Goal: Information Seeking & Learning: Check status

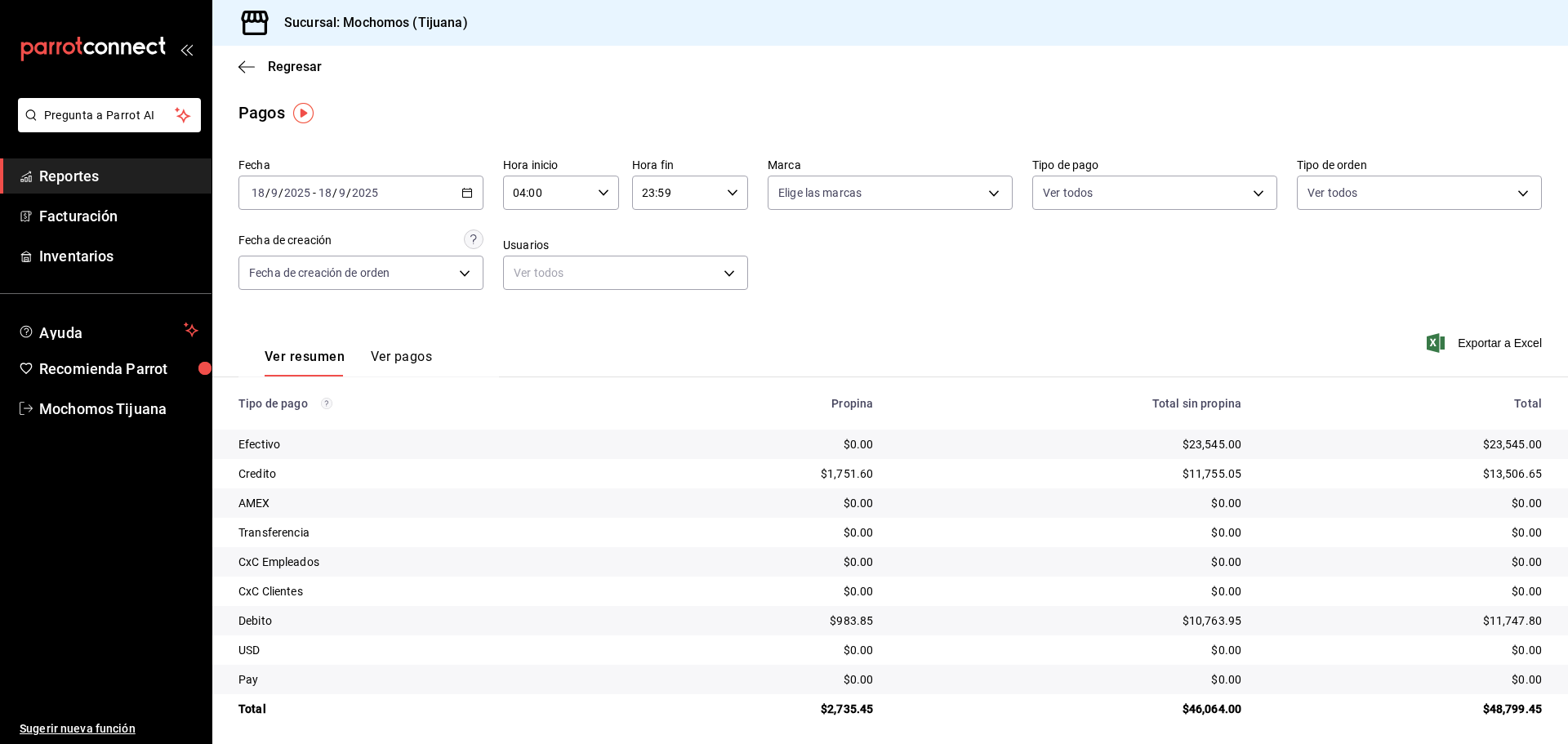
click at [291, 57] on div "Regresar" at bounding box center [890, 66] width 1356 height 41
click at [289, 65] on span "Regresar" at bounding box center [295, 66] width 54 height 15
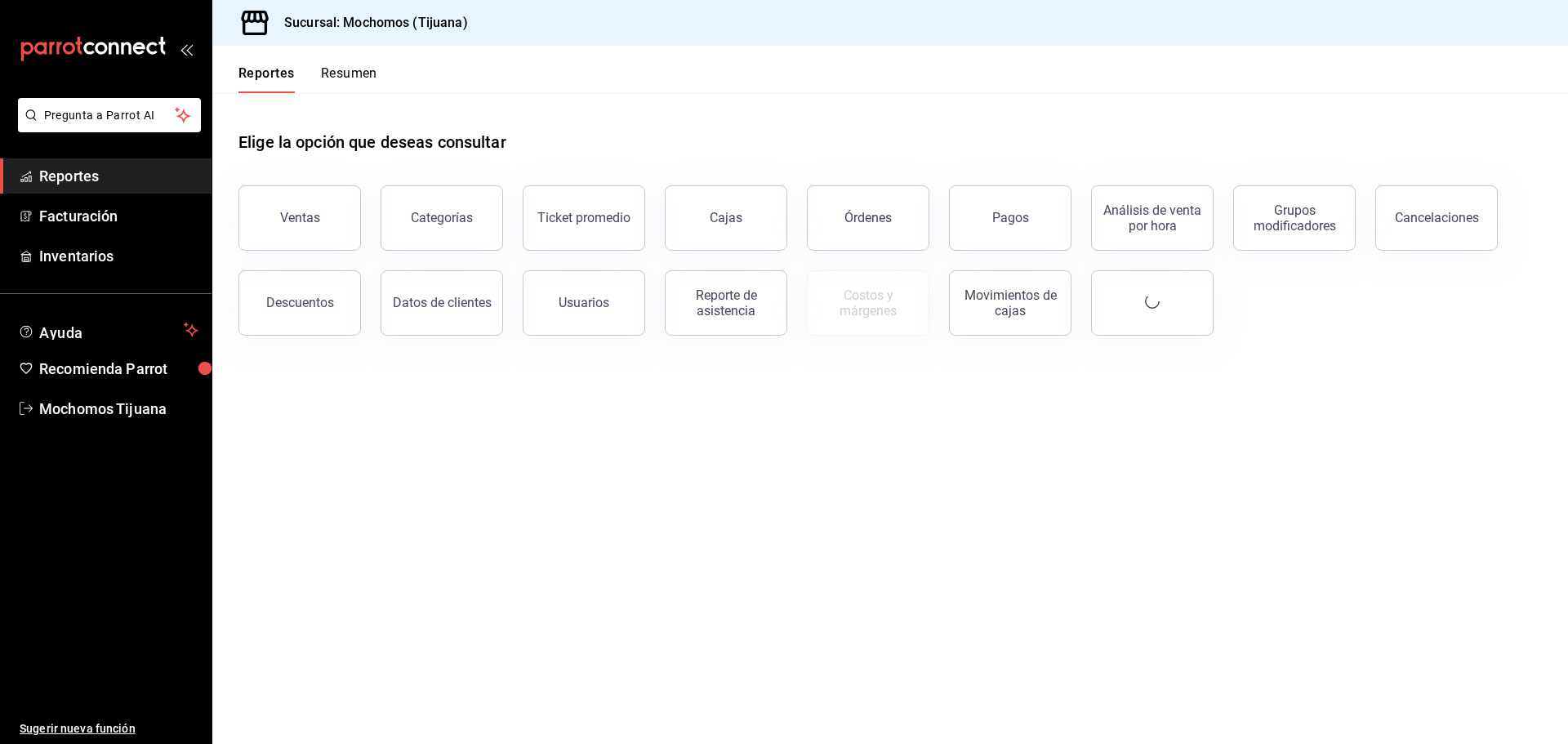
click at [289, 65] on button "Reportes" at bounding box center [267, 79] width 57 height 27
click at [272, 76] on button "Reportes" at bounding box center [267, 79] width 57 height 27
click at [1008, 206] on button "Pagos" at bounding box center [1010, 218] width 123 height 65
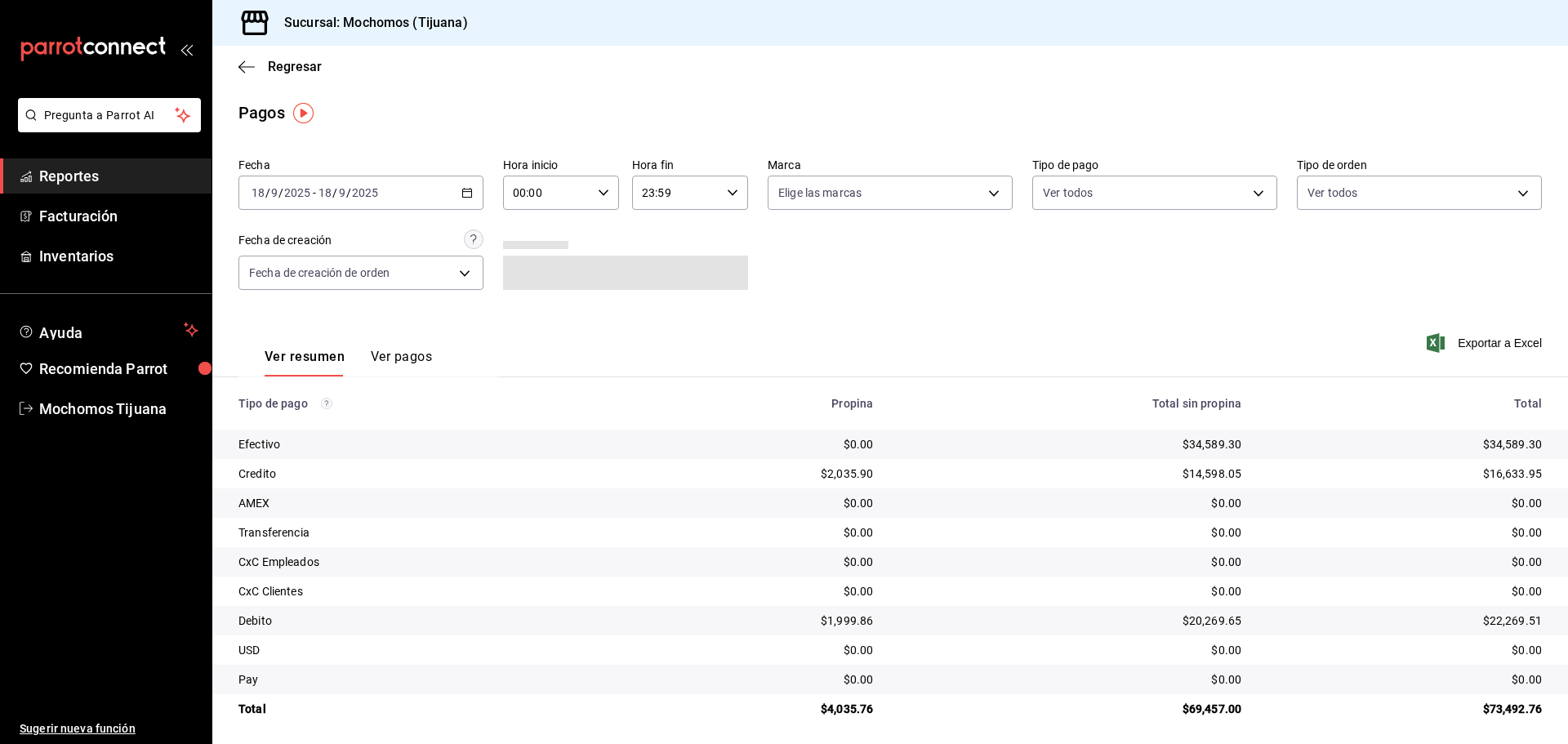
click at [598, 197] on icon "button" at bounding box center [603, 192] width 11 height 11
click at [526, 269] on span "05" at bounding box center [529, 266] width 32 height 13
type input "05:00"
click at [1248, 190] on div at bounding box center [784, 372] width 1568 height 744
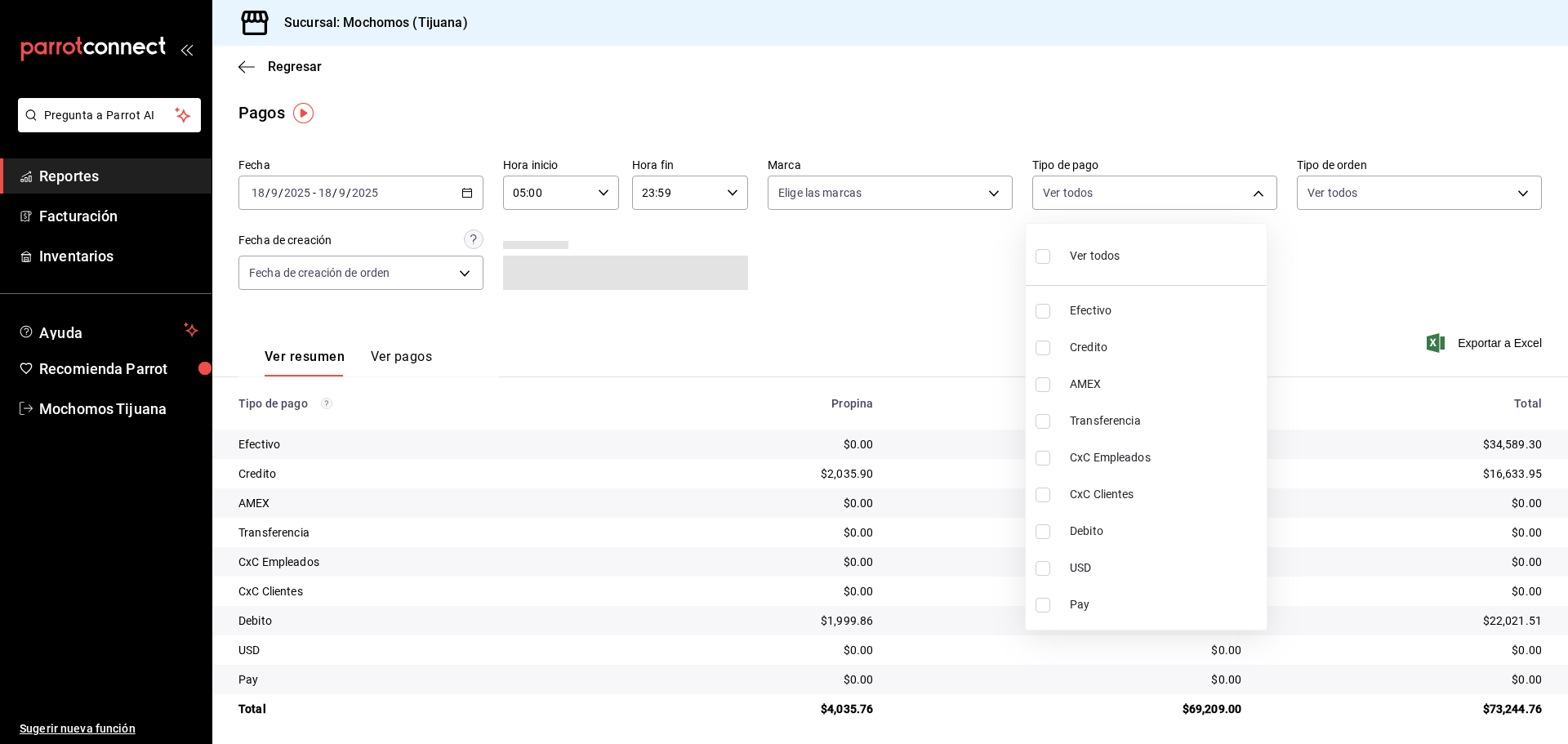
click at [1248, 190] on body "Pregunta a Parrot AI Reportes Facturación Inventarios Ayuda Recomienda Parrot M…" at bounding box center [784, 372] width 1568 height 744
click at [1057, 349] on li "Credito" at bounding box center [1146, 347] width 241 height 37
type input "a27a072c-b141-4985-9f83-ae60dbe2196b"
checkbox input "true"
click at [1052, 534] on input "checkbox" at bounding box center [1050, 531] width 15 height 15
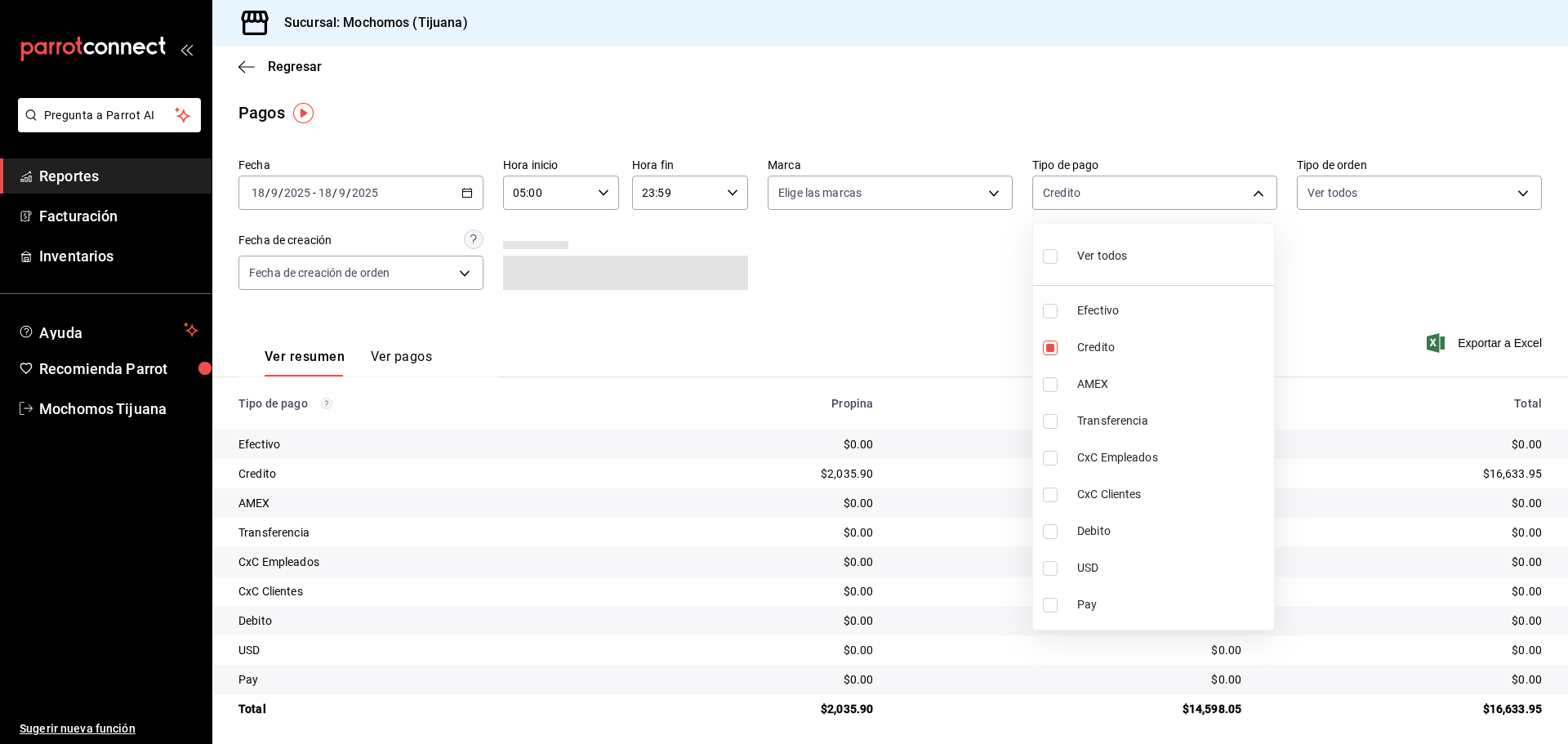
checkbox input "true"
type input "a27a072c-b141-4985-9f83-ae60dbe2196b,b7370aa5-450f-4a05-bab4-2784151f97fb"
click at [1048, 259] on input "checkbox" at bounding box center [1042, 256] width 15 height 15
checkbox input "true"
type input "e823c082-5bf3-4e6e-b961-f7623faa40a9,a27a072c-b141-4985-9f83-ae60dbe2196b,28e67…"
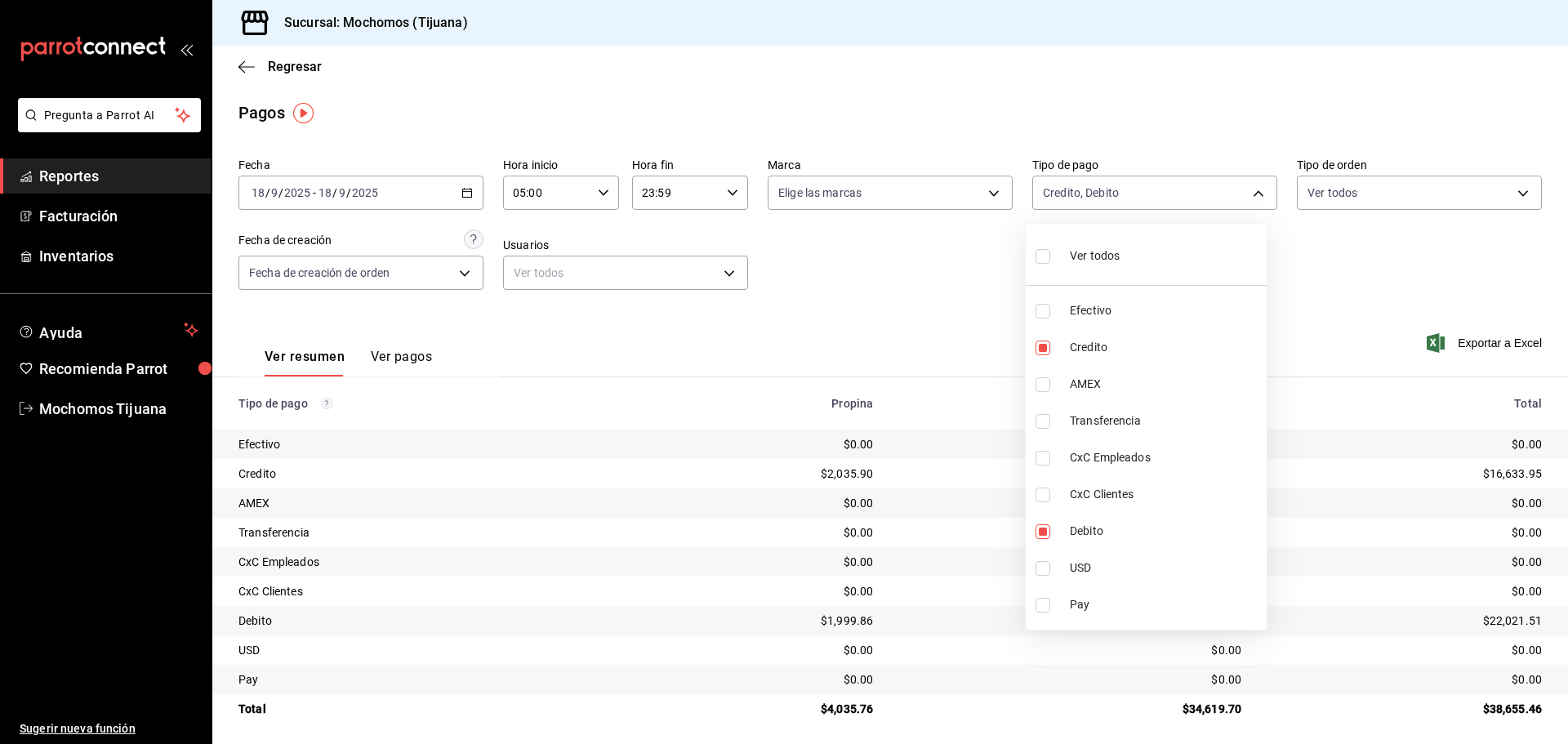
checkbox input "true"
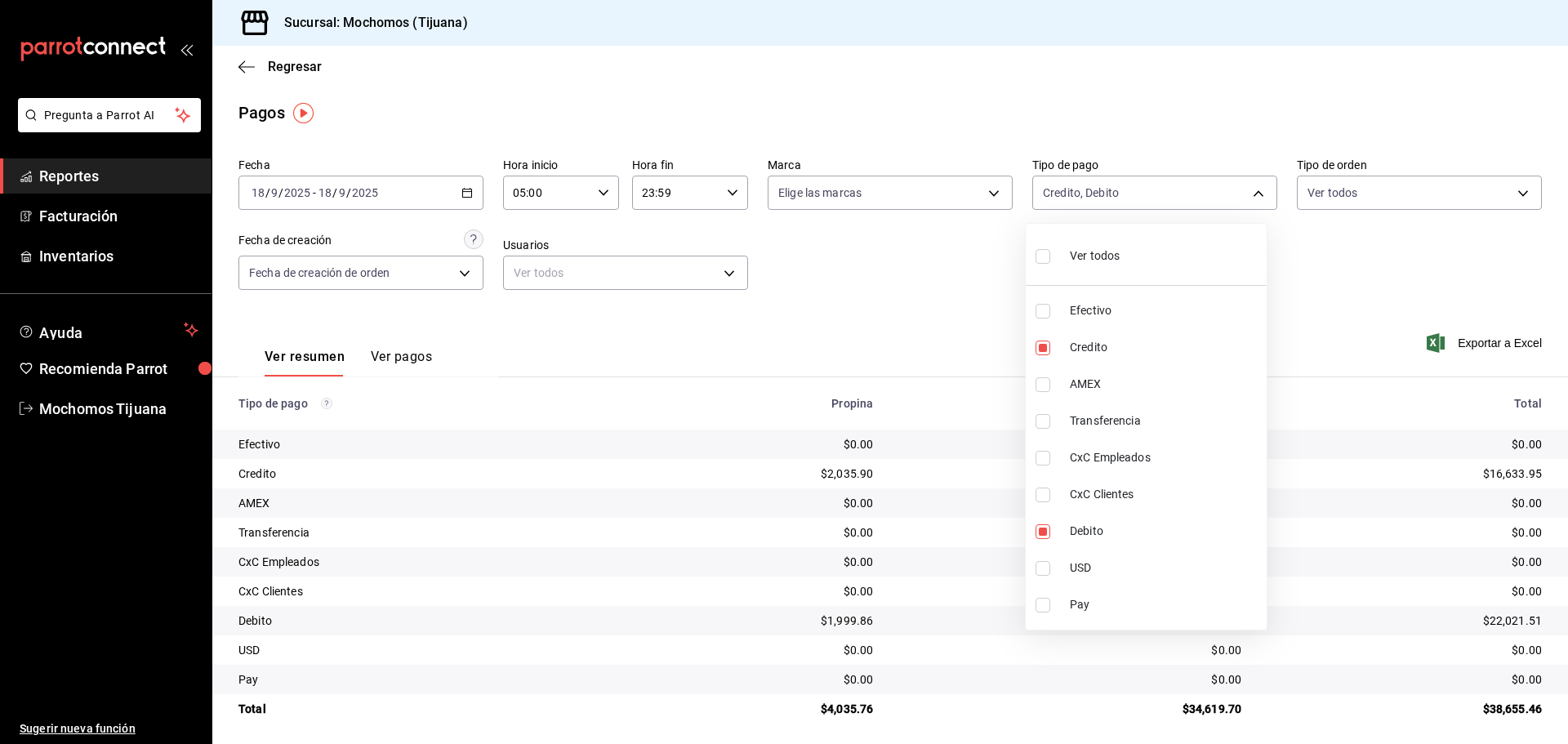
checkbox input "true"
click at [876, 253] on div at bounding box center [784, 372] width 1568 height 744
